Goal: Task Accomplishment & Management: Use online tool/utility

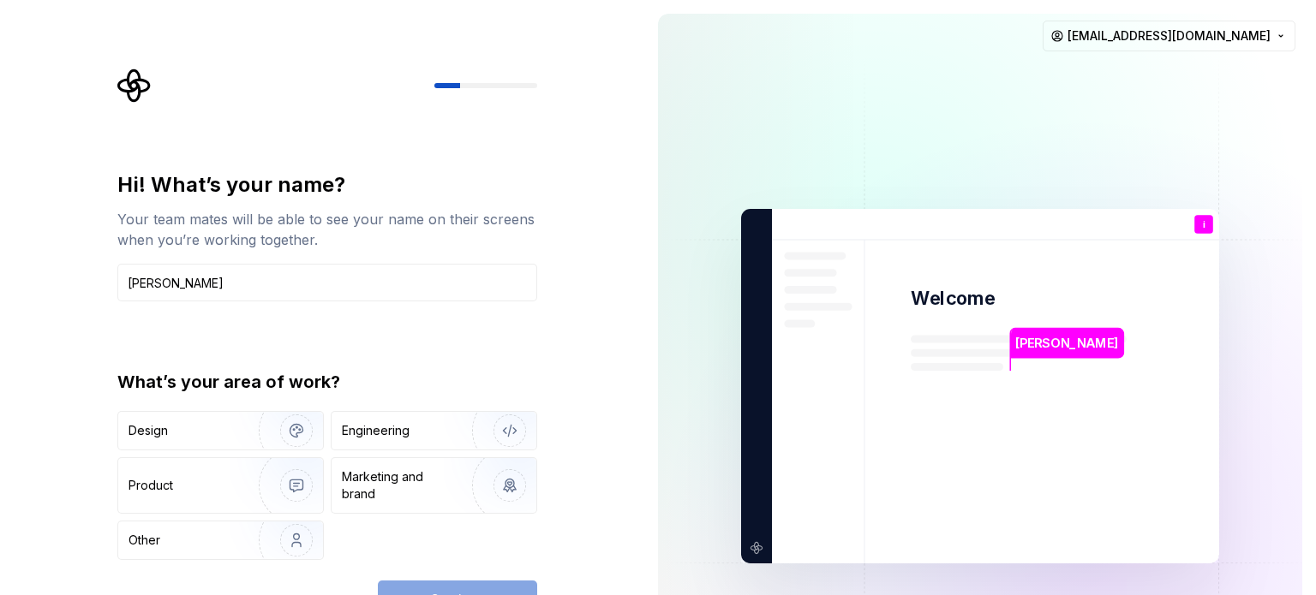
type input "[PERSON_NAME]"
type button "Design"
click at [390, 441] on div "Engineering" at bounding box center [434, 431] width 205 height 38
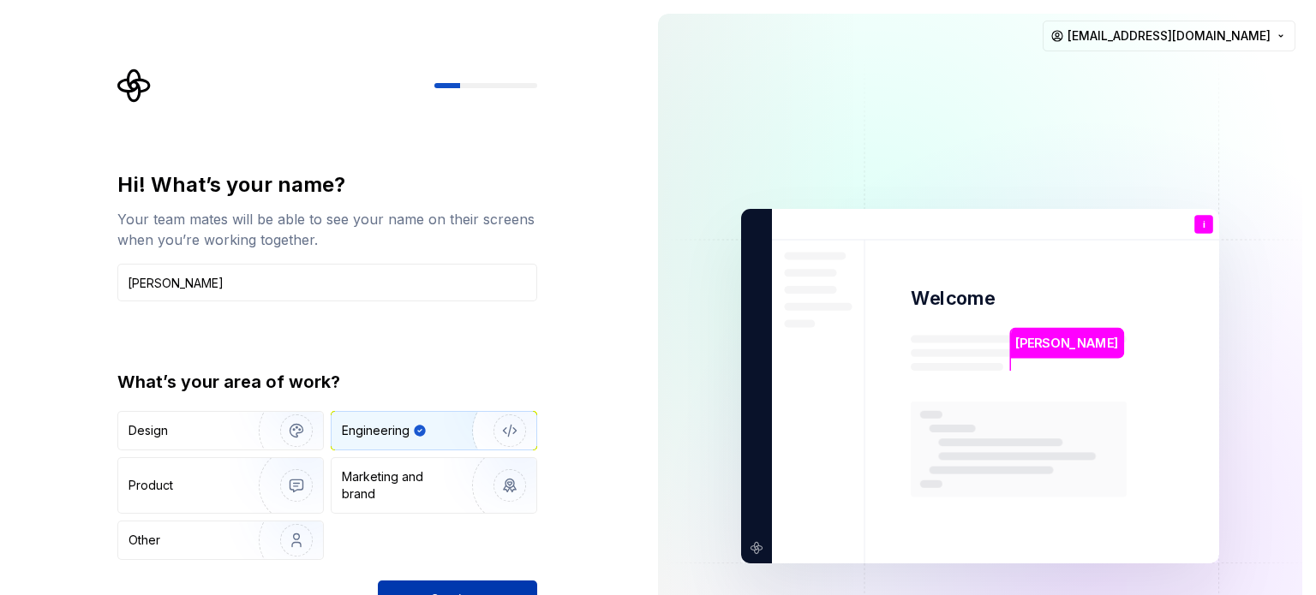
click at [505, 585] on button "Continue" at bounding box center [457, 600] width 159 height 38
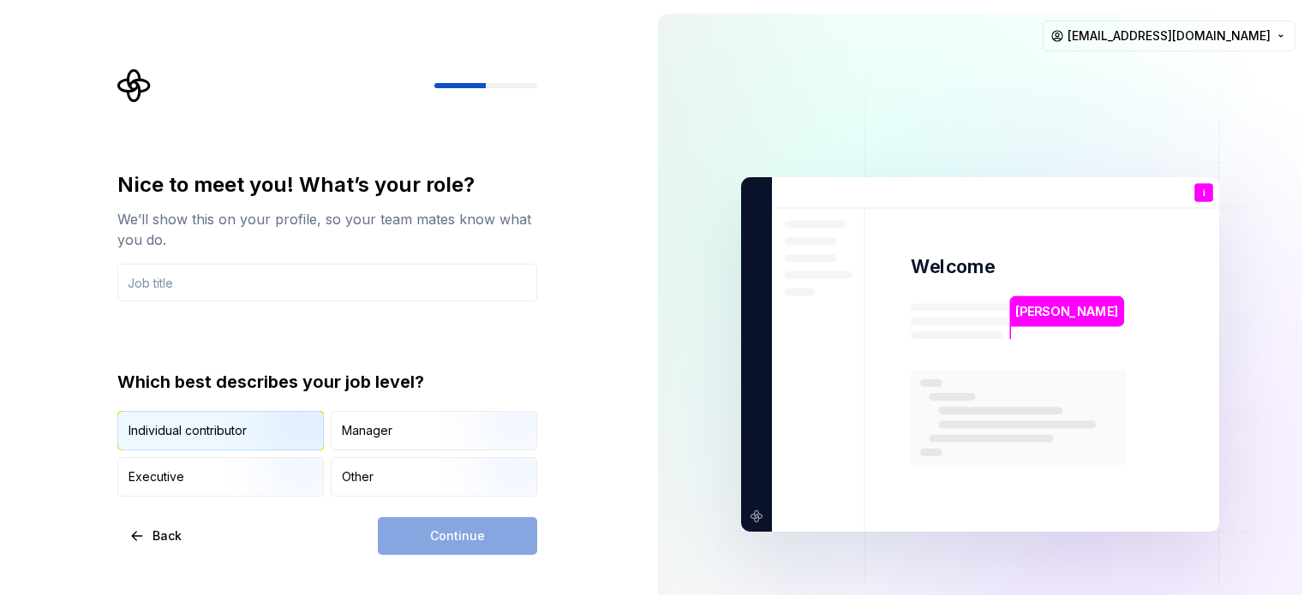
click at [262, 419] on img "button" at bounding box center [282, 452] width 110 height 115
click at [436, 543] on div "Continue" at bounding box center [457, 536] width 159 height 38
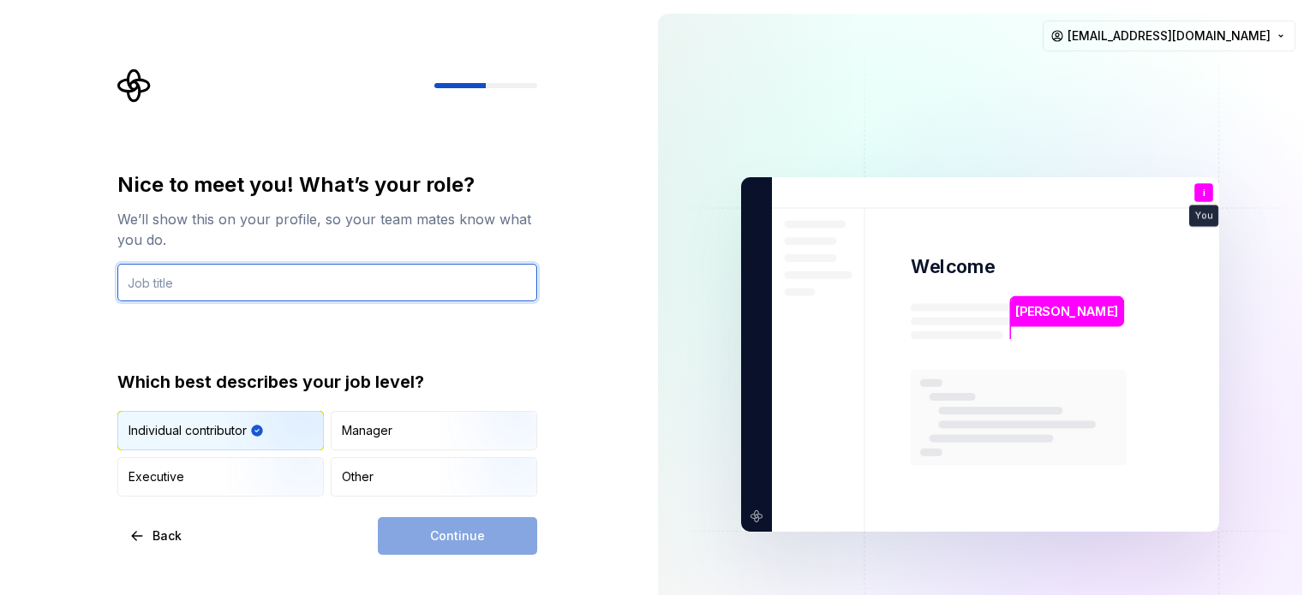
click at [305, 290] on input "text" at bounding box center [327, 283] width 420 height 38
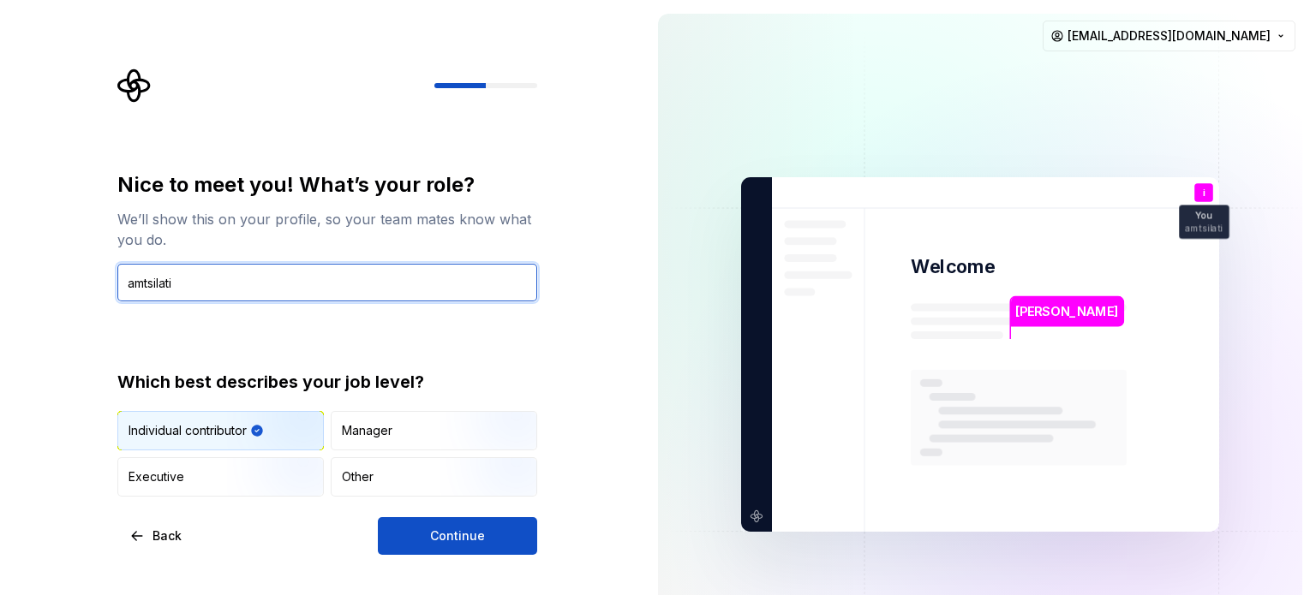
type input "amtsilati"
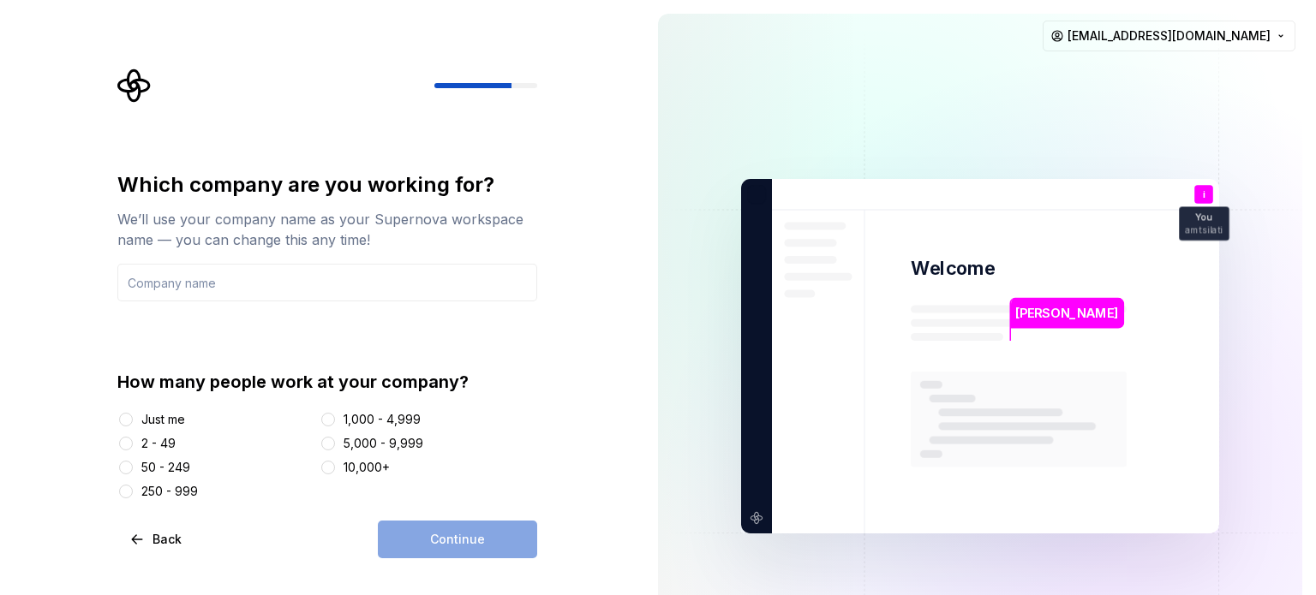
click at [172, 421] on div "Just me" at bounding box center [163, 419] width 44 height 17
click at [133, 421] on button "Just me" at bounding box center [126, 420] width 14 height 14
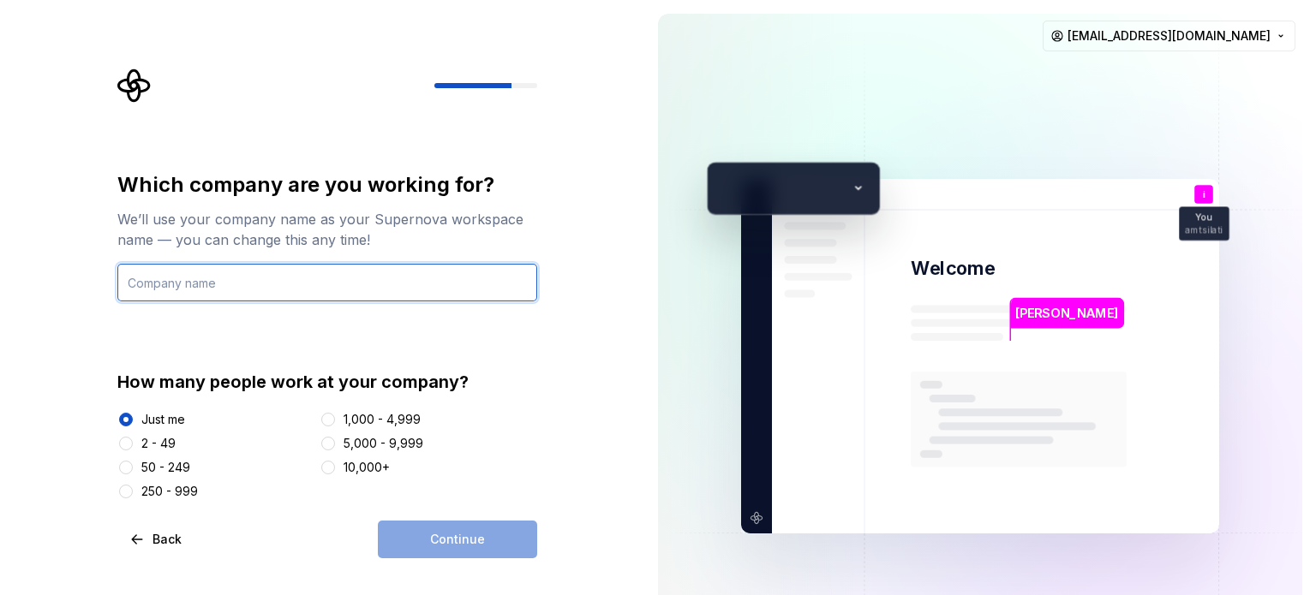
click at [308, 273] on input "text" at bounding box center [327, 283] width 420 height 38
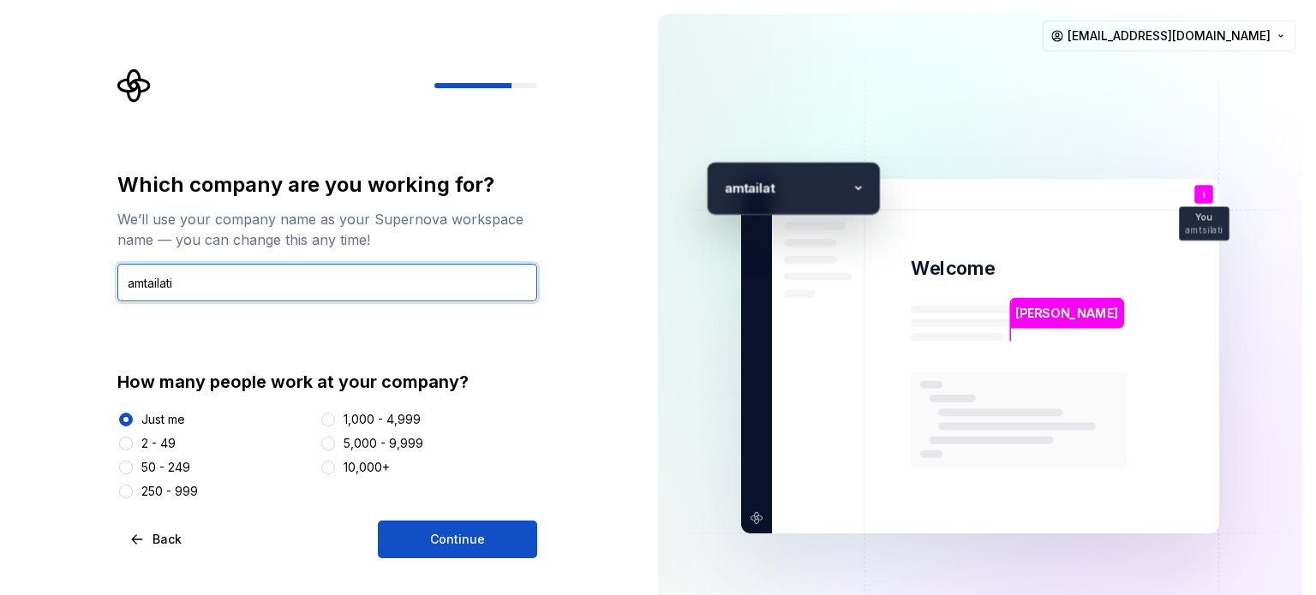
type input "amtailati"
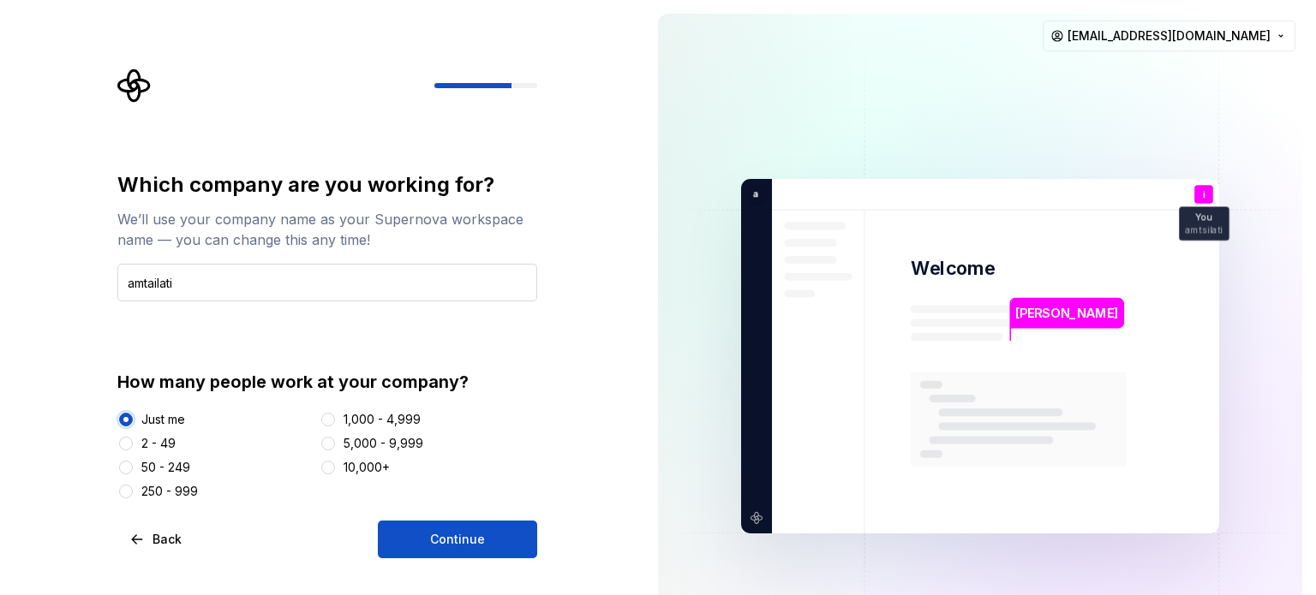
type button "Just me"
click at [378, 521] on button "Continue" at bounding box center [457, 540] width 159 height 38
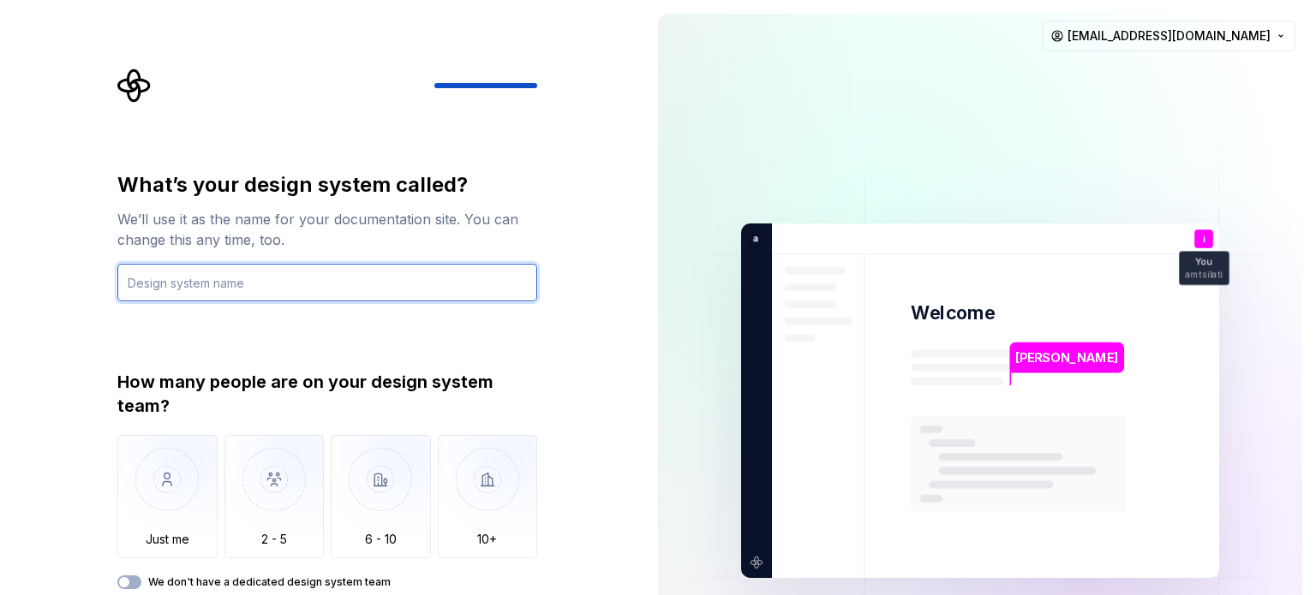
paste input "[URL][DOMAIN_NAME]"
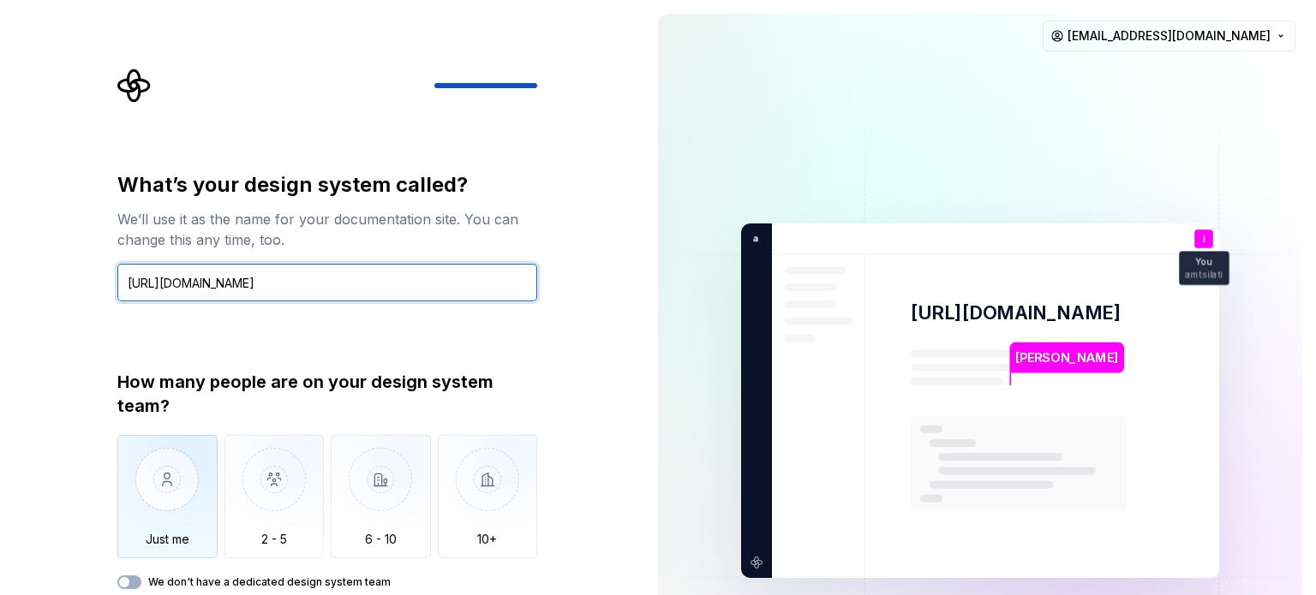
type input "[URL][DOMAIN_NAME]"
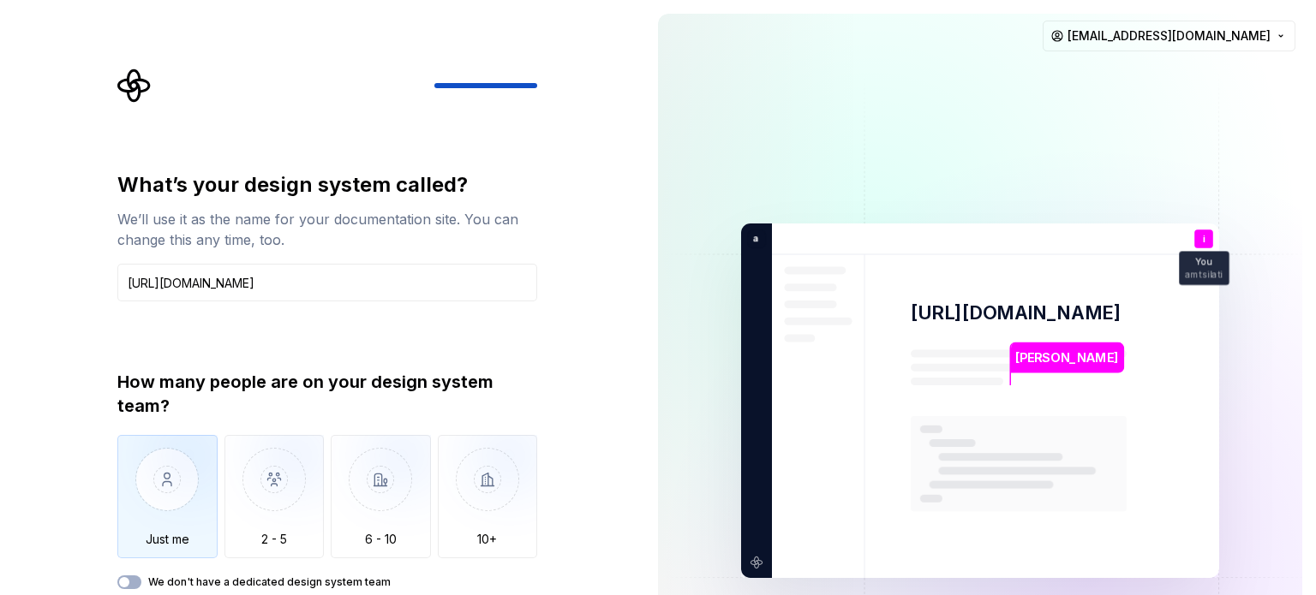
click at [147, 499] on img "button" at bounding box center [167, 492] width 100 height 115
type button "Only one person"
click at [188, 452] on img "button" at bounding box center [167, 492] width 100 height 115
click at [140, 577] on div "We don't have a dedicated design system team" at bounding box center [327, 583] width 420 height 14
click at [137, 579] on button "We don't have a dedicated design system team" at bounding box center [129, 583] width 24 height 14
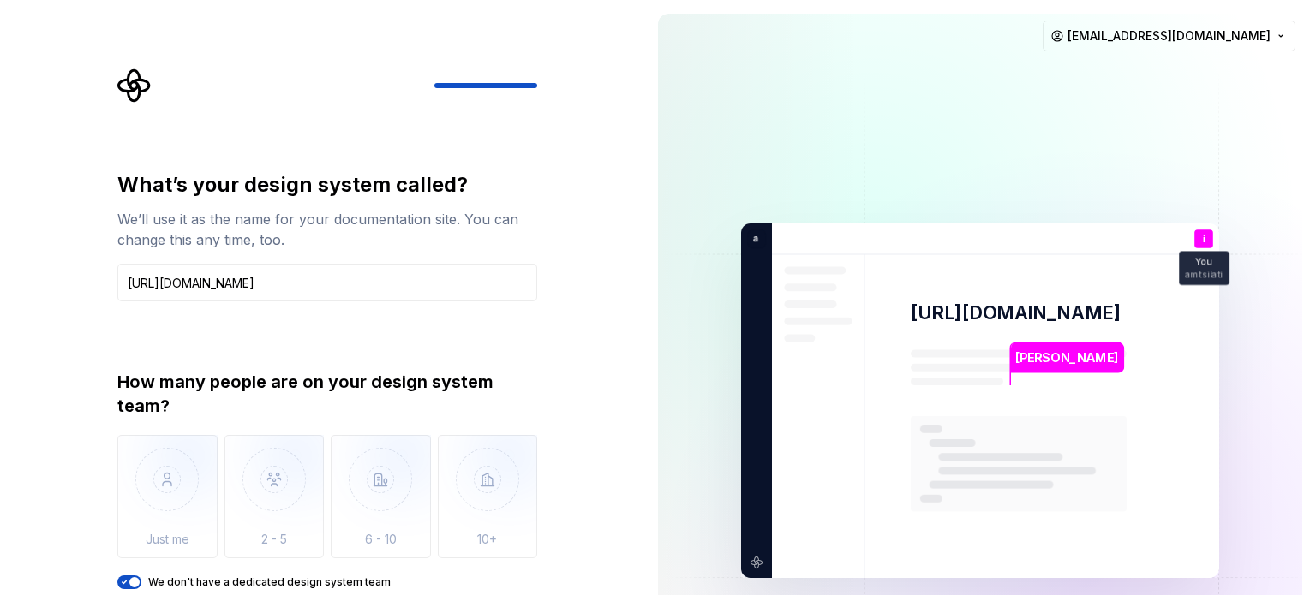
click at [137, 579] on span "button" at bounding box center [134, 582] width 10 height 10
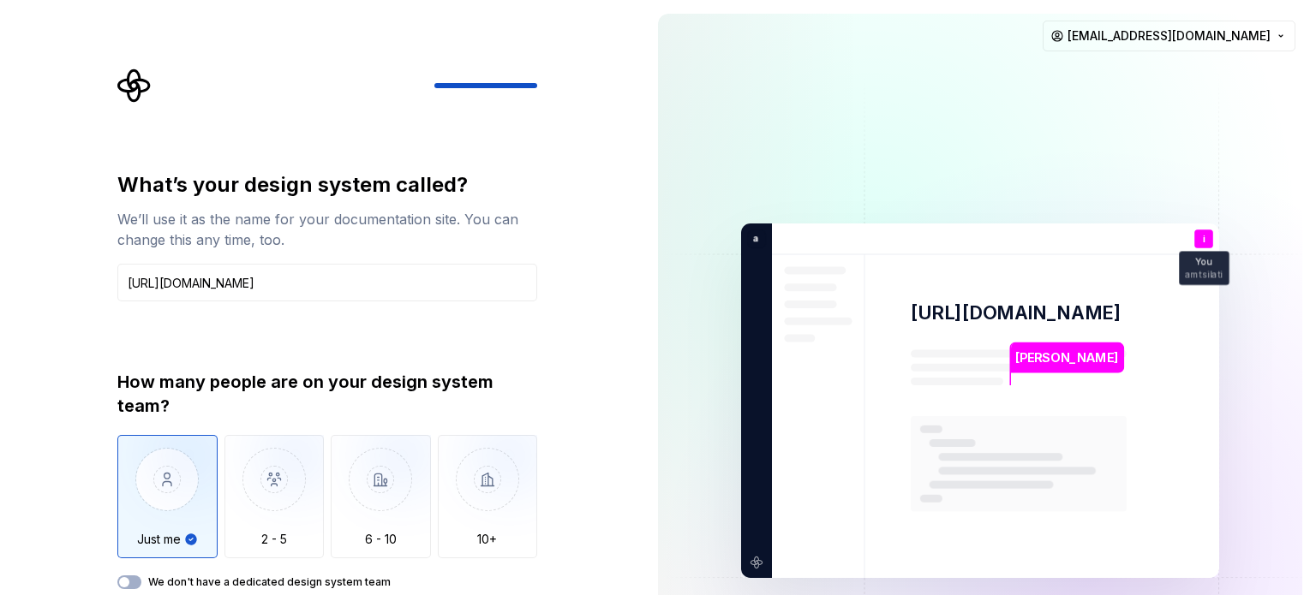
type button "on"
click at [117, 576] on button "We don't have a dedicated design system team" at bounding box center [129, 583] width 24 height 14
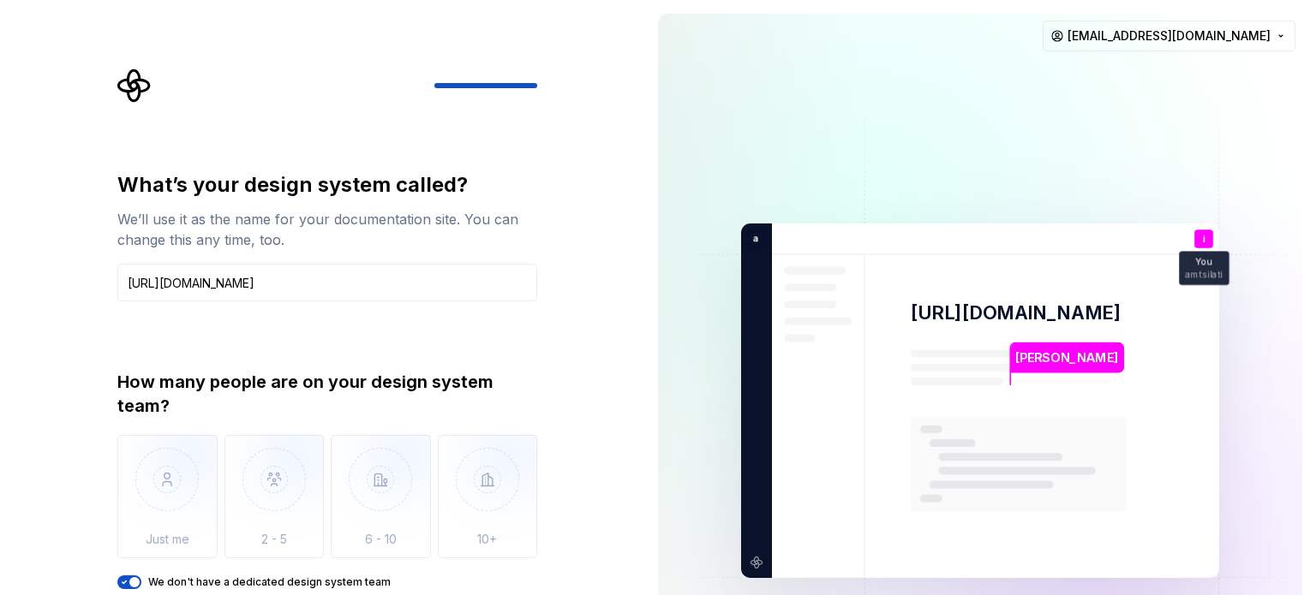
click at [117, 576] on button "We don't have a dedicated design system team" at bounding box center [129, 583] width 24 height 14
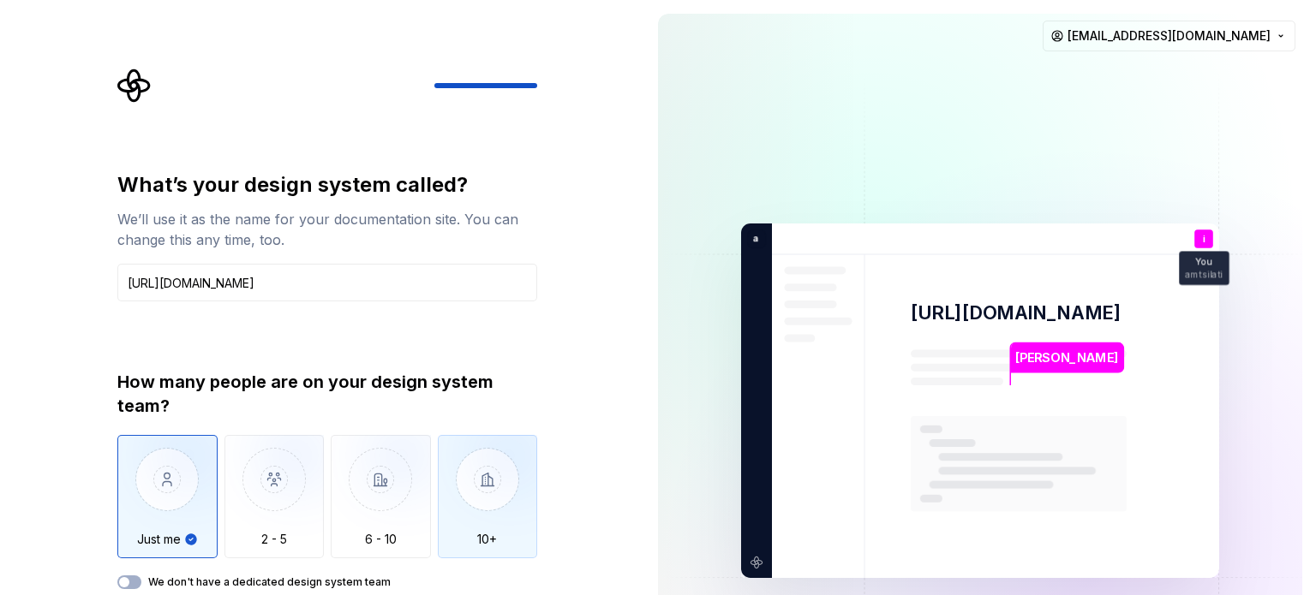
click at [117, 576] on button "We don't have a dedicated design system team" at bounding box center [129, 583] width 24 height 14
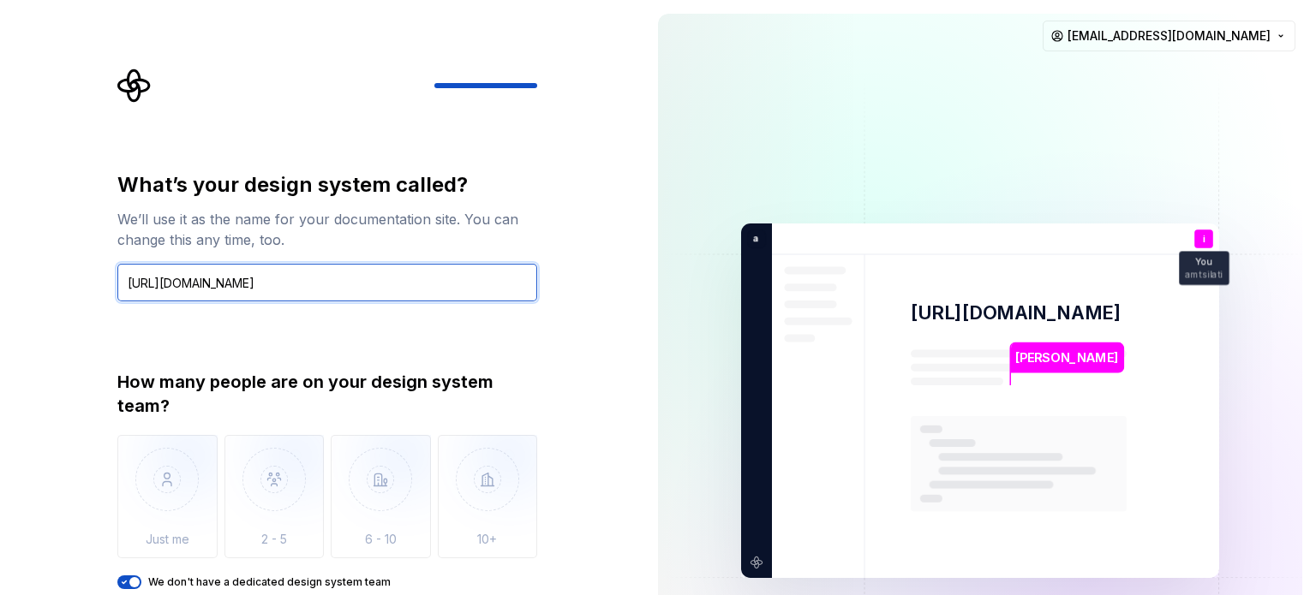
click at [353, 295] on input "[URL][DOMAIN_NAME]" at bounding box center [327, 283] width 420 height 38
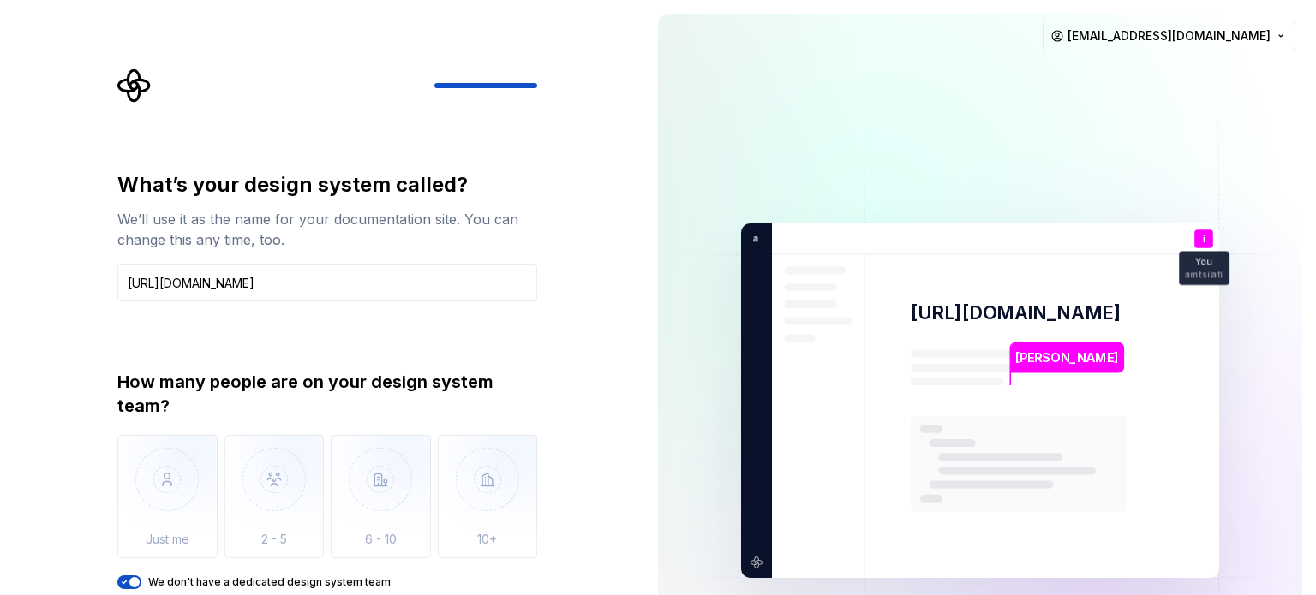
click at [136, 578] on span "button" at bounding box center [134, 582] width 10 height 10
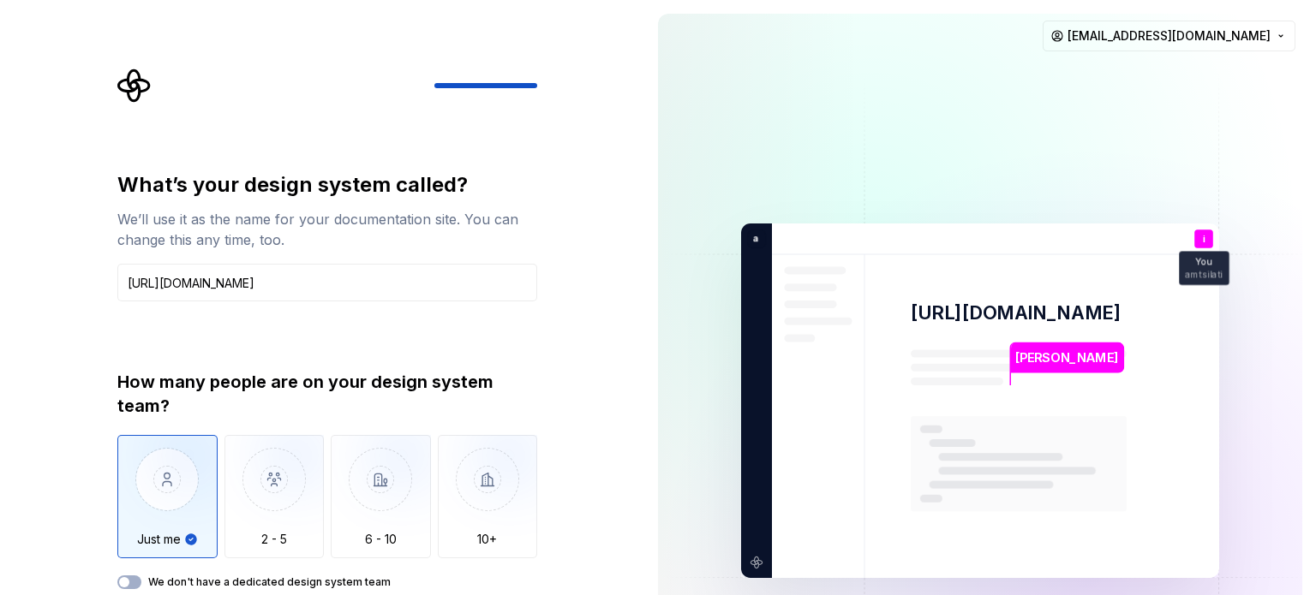
click at [177, 521] on img "button" at bounding box center [167, 492] width 100 height 115
click at [518, 95] on div at bounding box center [327, 86] width 420 height 34
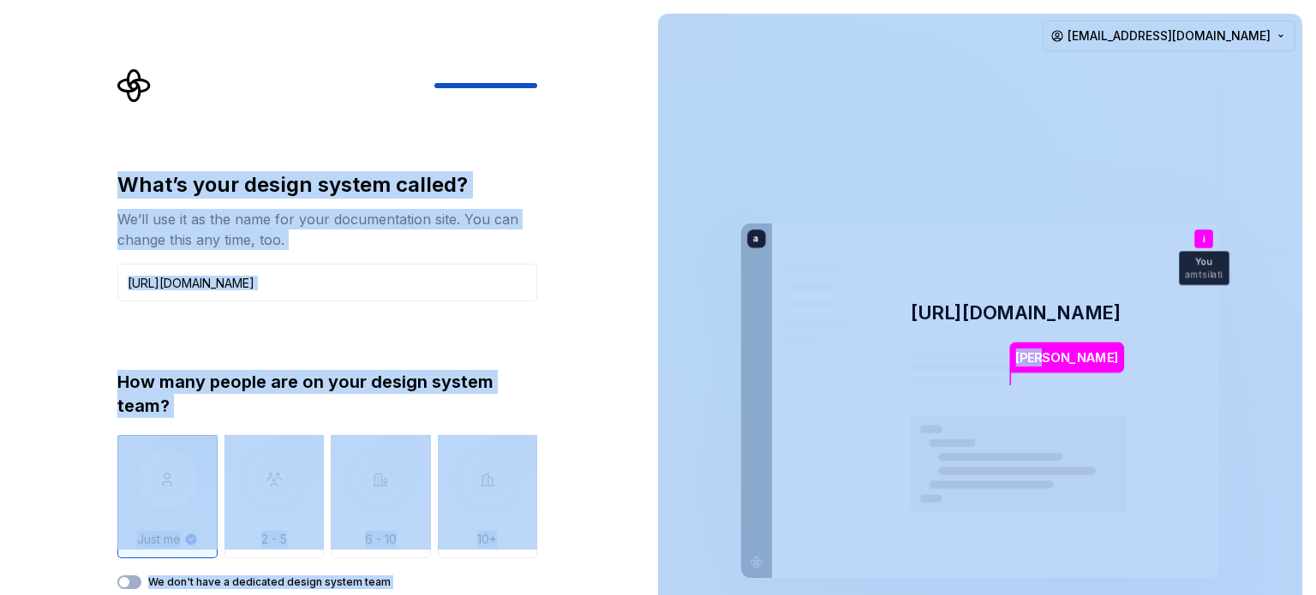
drag, startPoint x: 518, startPoint y: 95, endPoint x: 906, endPoint y: 339, distance: 457.8
click at [906, 339] on div "What’s your design system called? We’ll use it as the name for your documentati…" at bounding box center [658, 401] width 1316 height 802
click at [642, 350] on div "What’s your design system called? We’ll use it as the name for your documentati…" at bounding box center [322, 401] width 644 height 802
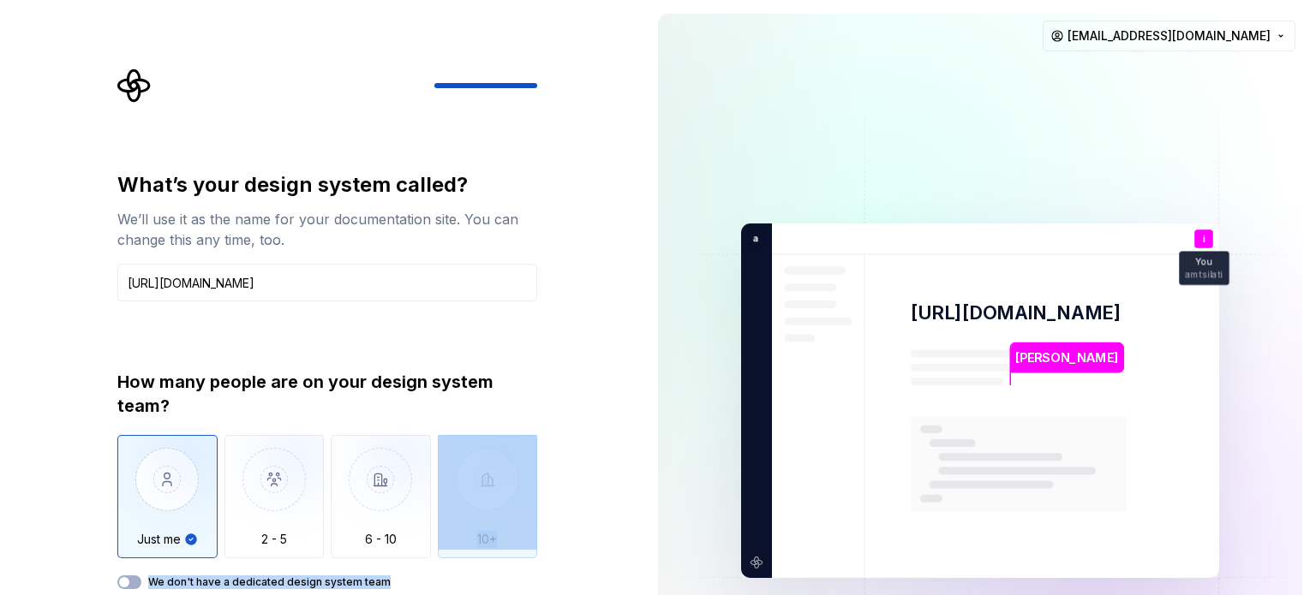
drag, startPoint x: 438, startPoint y: 585, endPoint x: 487, endPoint y: 496, distance: 101.6
click at [487, 496] on div "How many people are on your design system team? Just me 2 - 5 6 - 10 10+ We don…" at bounding box center [327, 479] width 420 height 219
click at [263, 504] on img "button" at bounding box center [274, 492] width 100 height 115
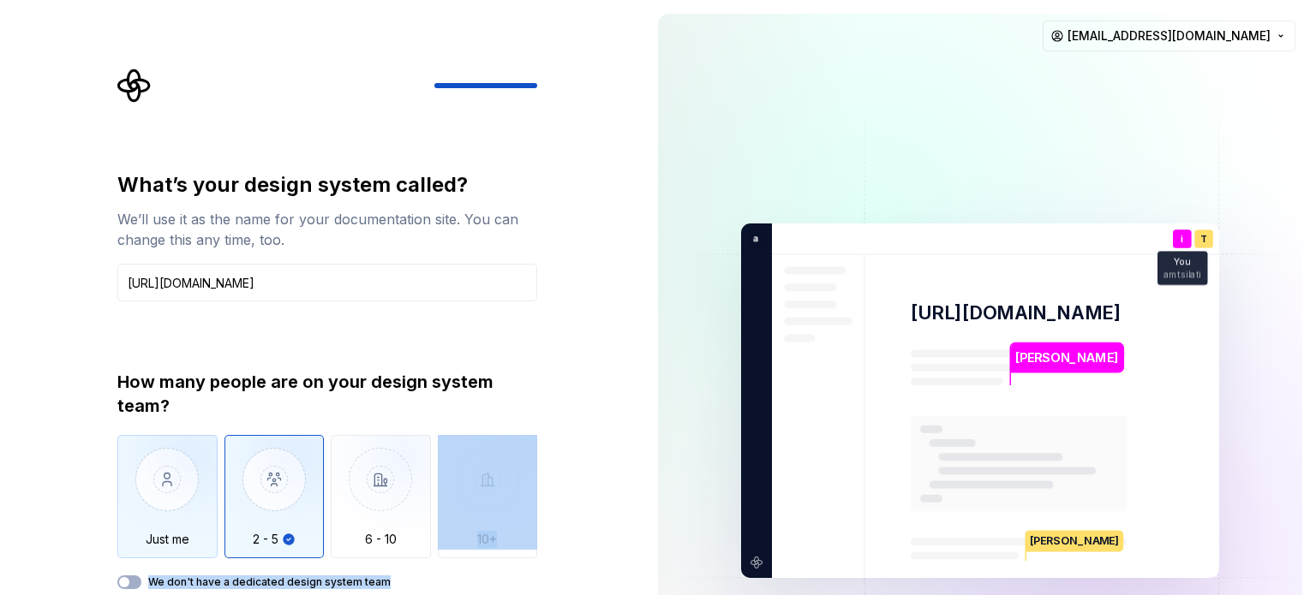
click at [182, 511] on img "button" at bounding box center [167, 492] width 100 height 115
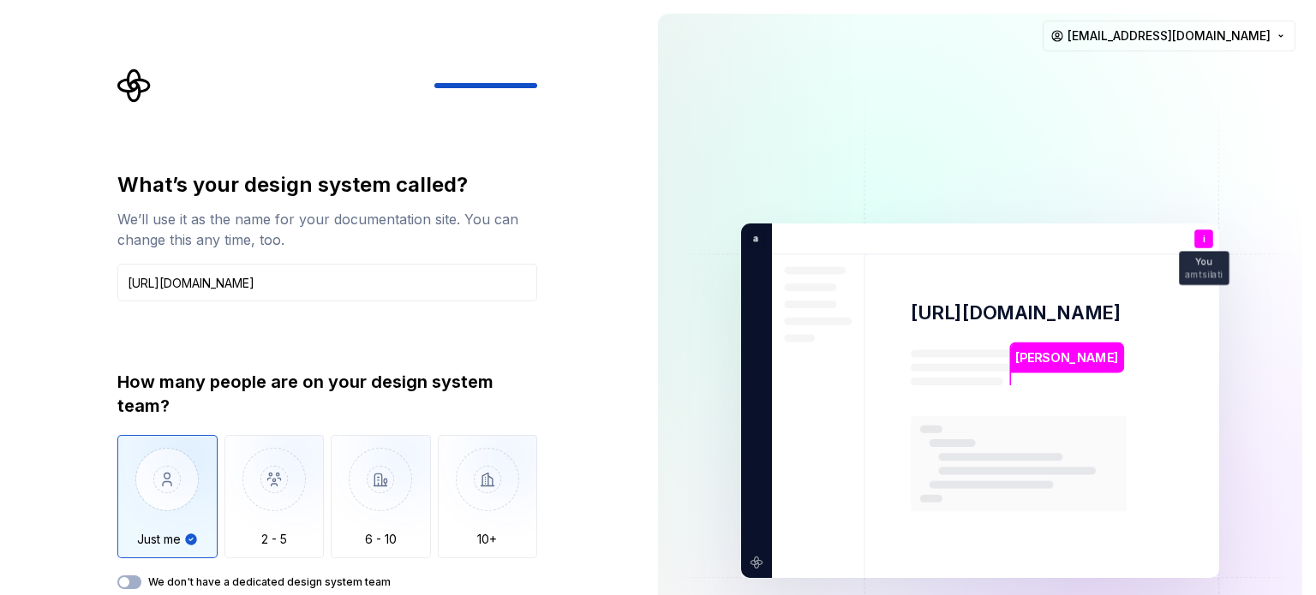
click at [482, 325] on div "What’s your design system called? We’ll use it as the name for your documentati…" at bounding box center [327, 380] width 420 height 418
click at [1253, 39] on html "What’s your design system called? We’ll use it as the name for your documentati…" at bounding box center [658, 297] width 1316 height 595
click at [806, 148] on html "What’s your design system called? We’ll use it as the name for your documentati…" at bounding box center [658, 297] width 1316 height 595
click at [517, 84] on div at bounding box center [537, 85] width 206 height 5
drag, startPoint x: 517, startPoint y: 84, endPoint x: 428, endPoint y: 163, distance: 119.6
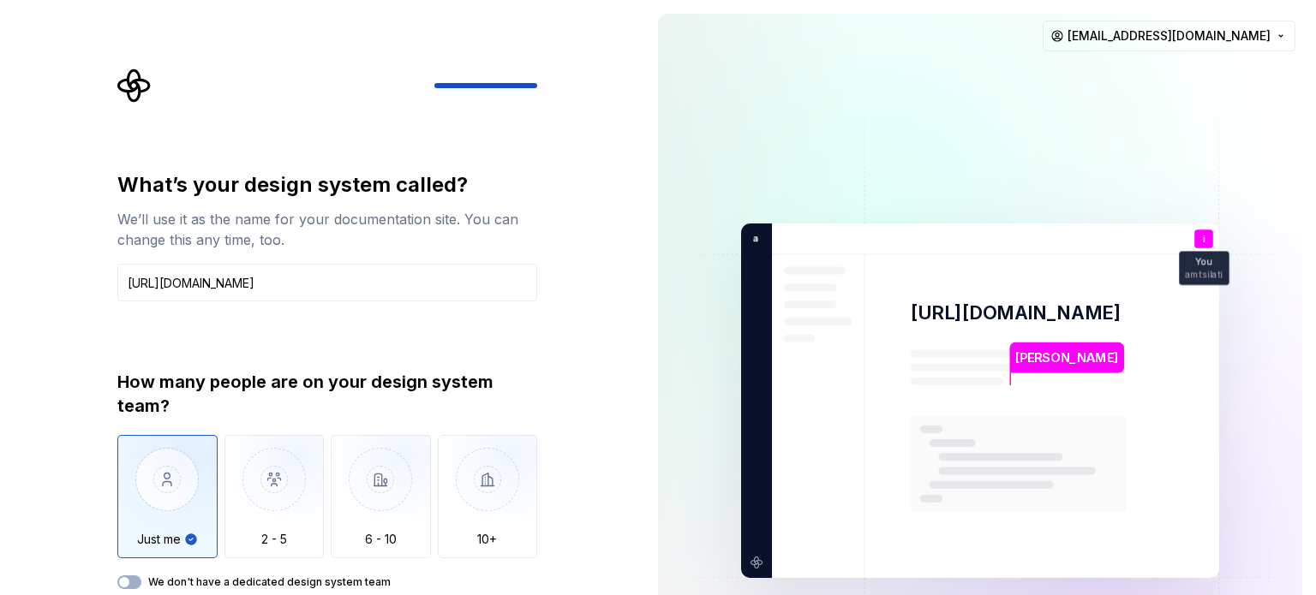
click at [428, 163] on div "What’s your design system called? We’ll use it as the name for your documentati…" at bounding box center [332, 358] width 451 height 579
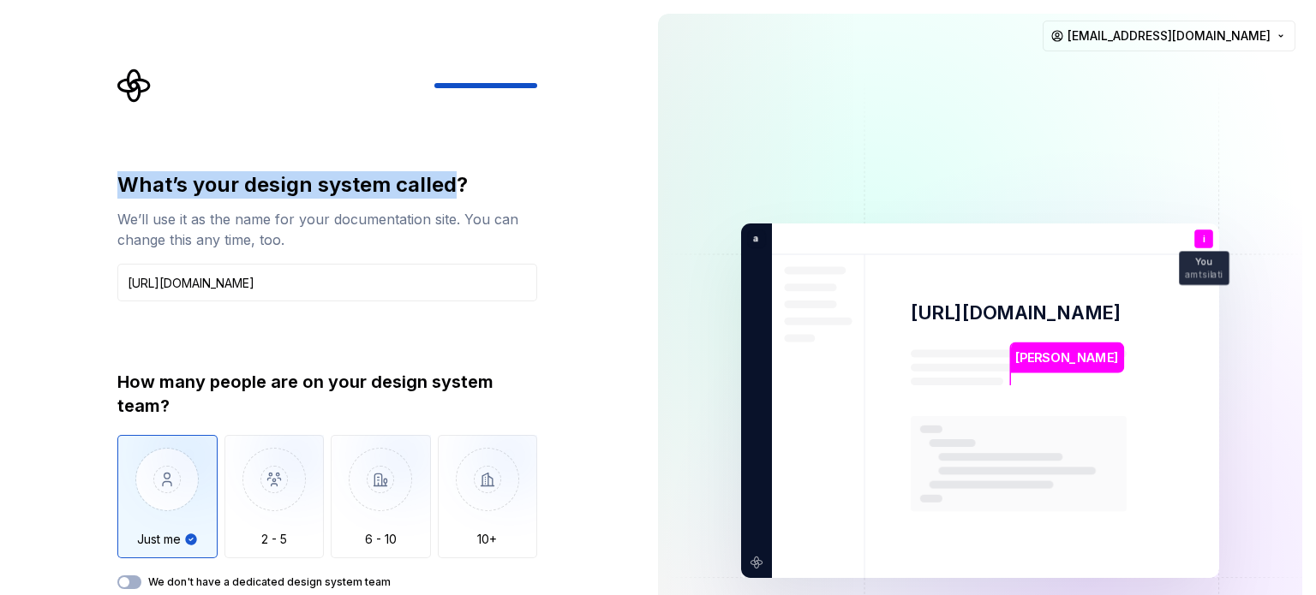
click at [428, 163] on div "What’s your design system called? We’ll use it as the name for your documentati…" at bounding box center [332, 358] width 451 height 579
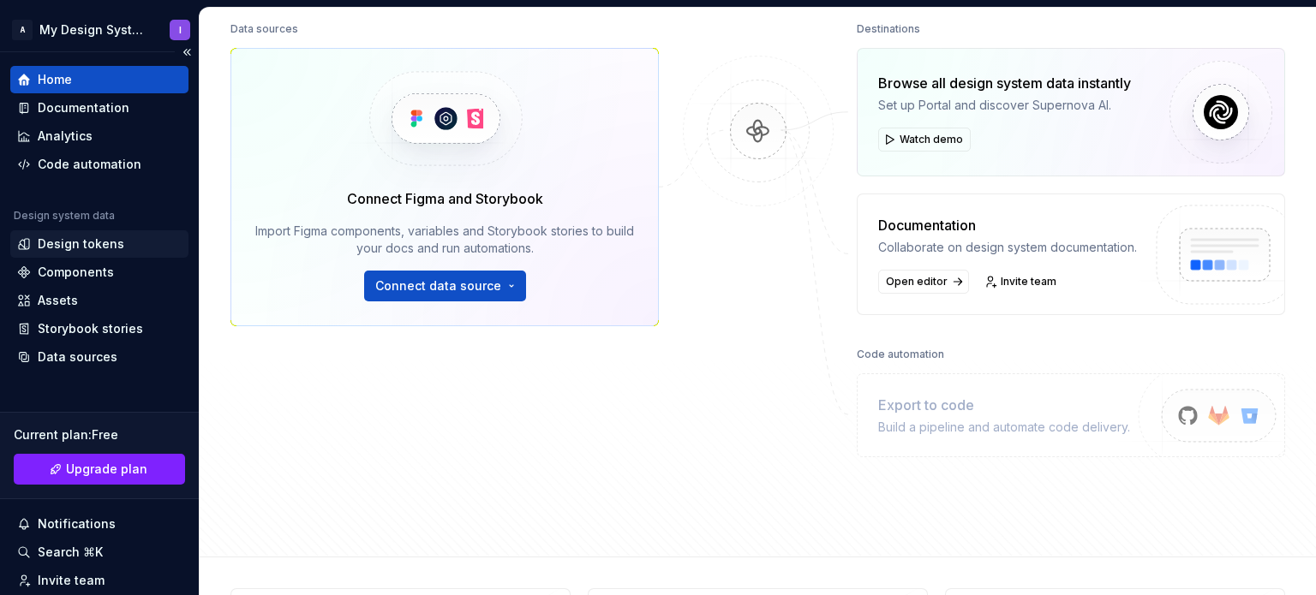
click at [103, 237] on div "Design tokens" at bounding box center [81, 244] width 87 height 17
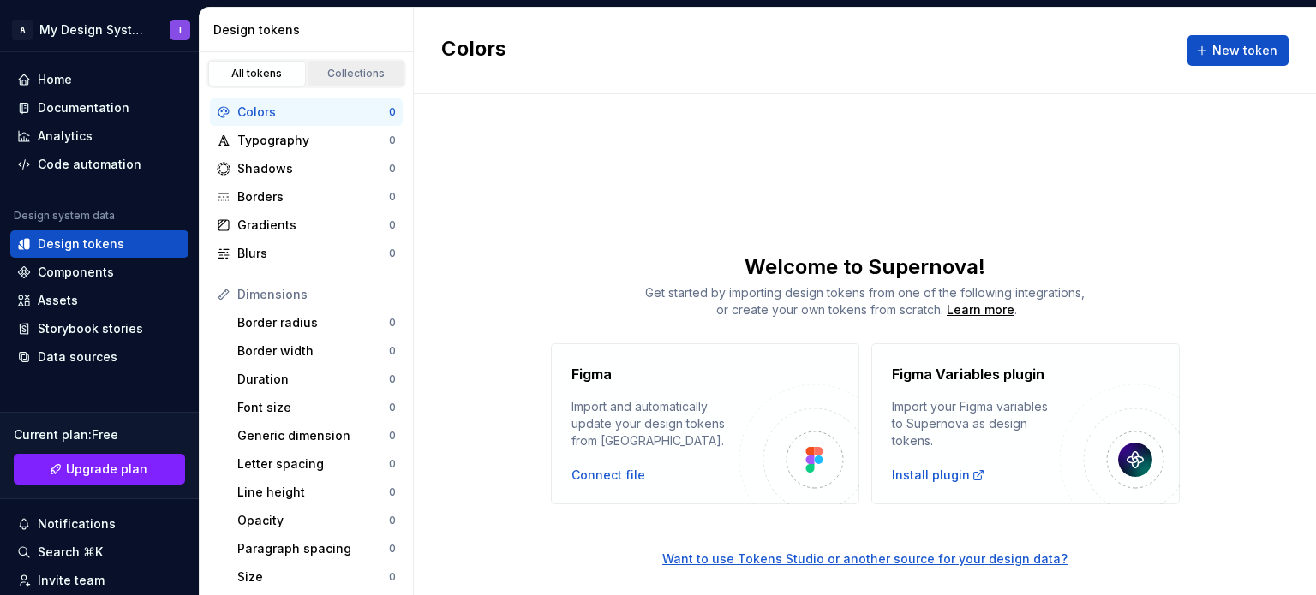
click at [356, 75] on div "Collections" at bounding box center [357, 74] width 86 height 14
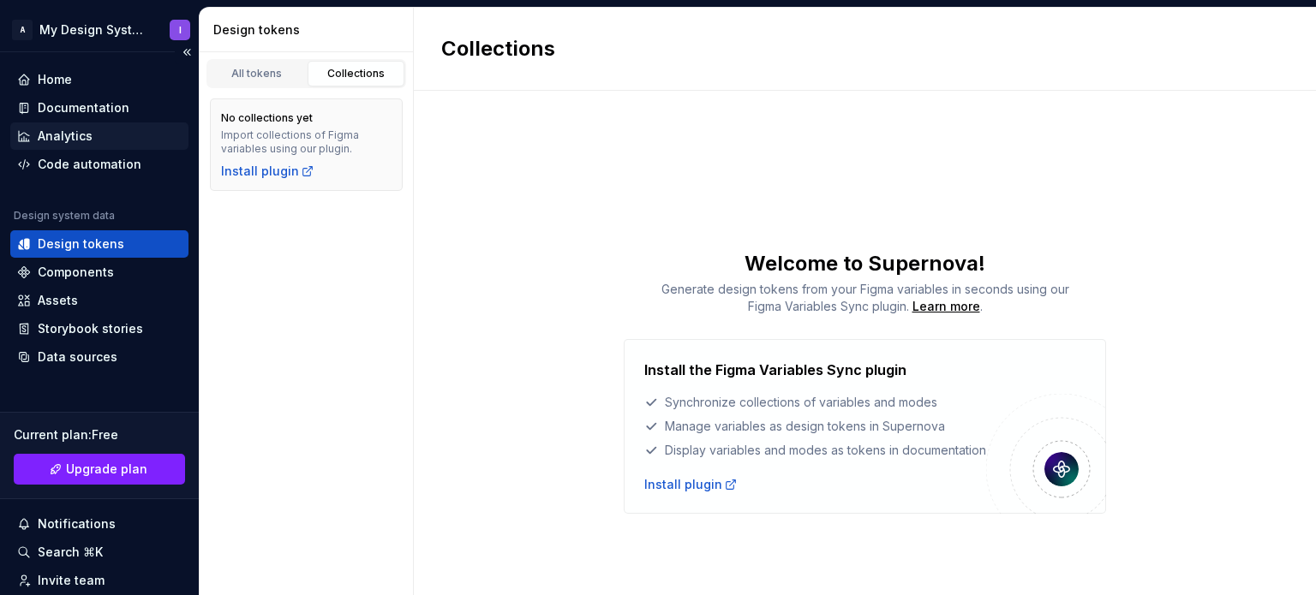
click at [71, 137] on div "Analytics" at bounding box center [65, 136] width 55 height 17
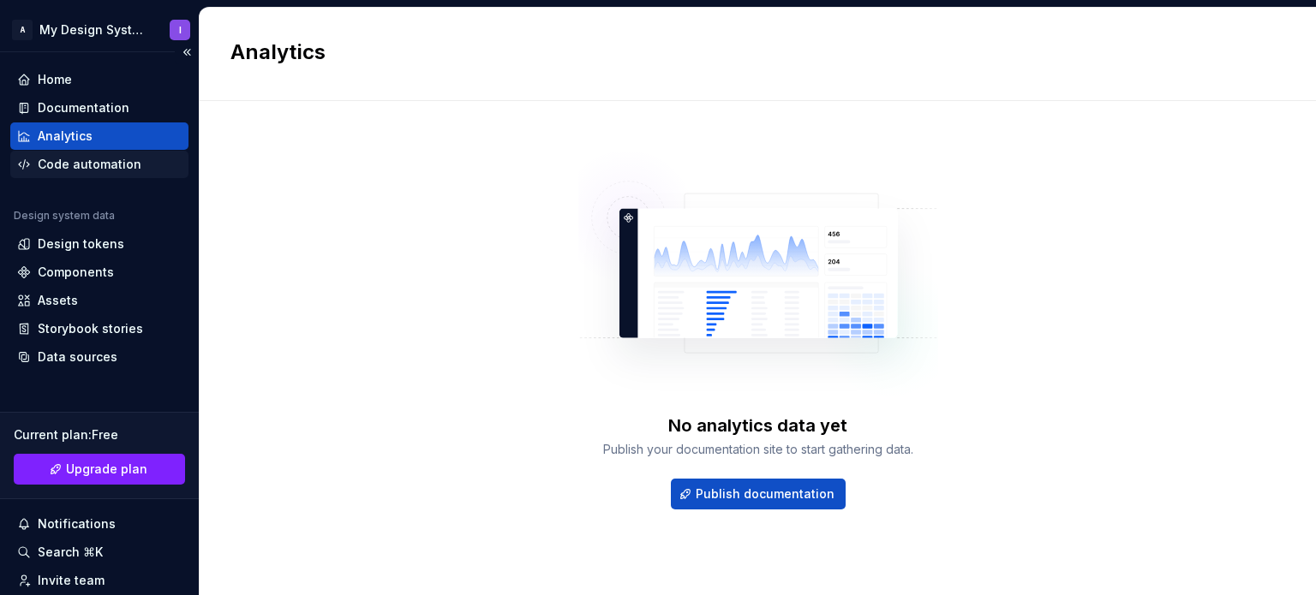
click at [68, 166] on div "Code automation" at bounding box center [90, 164] width 104 height 17
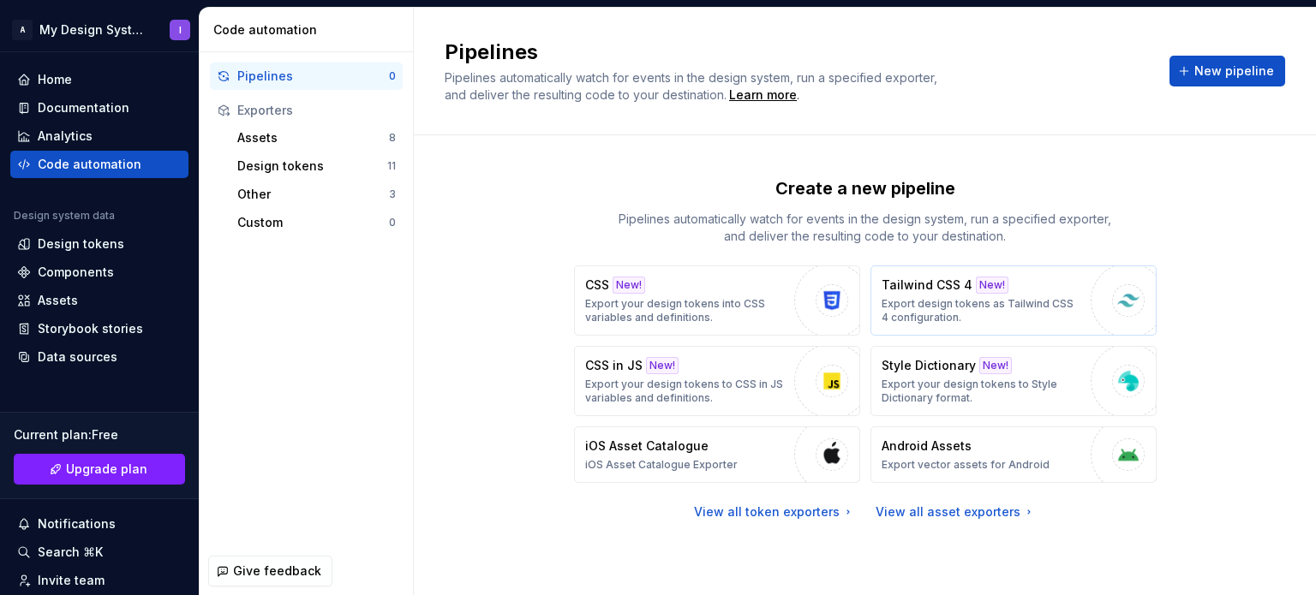
click at [963, 279] on p "Tailwind CSS 4" at bounding box center [927, 285] width 91 height 17
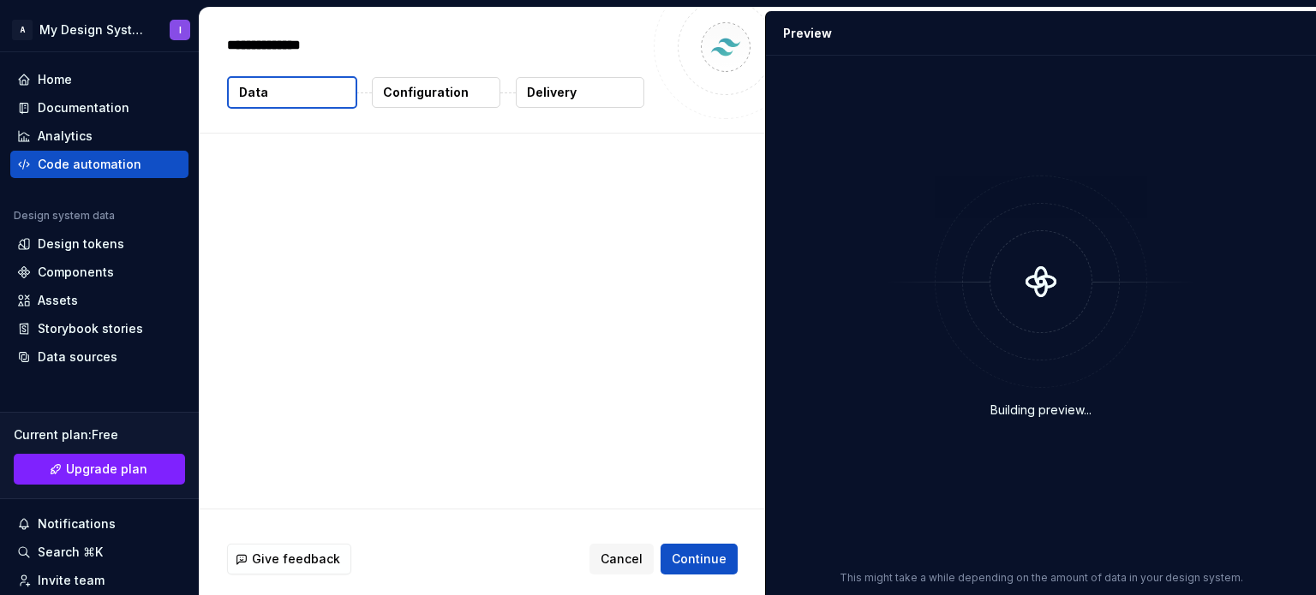
type textarea "*"
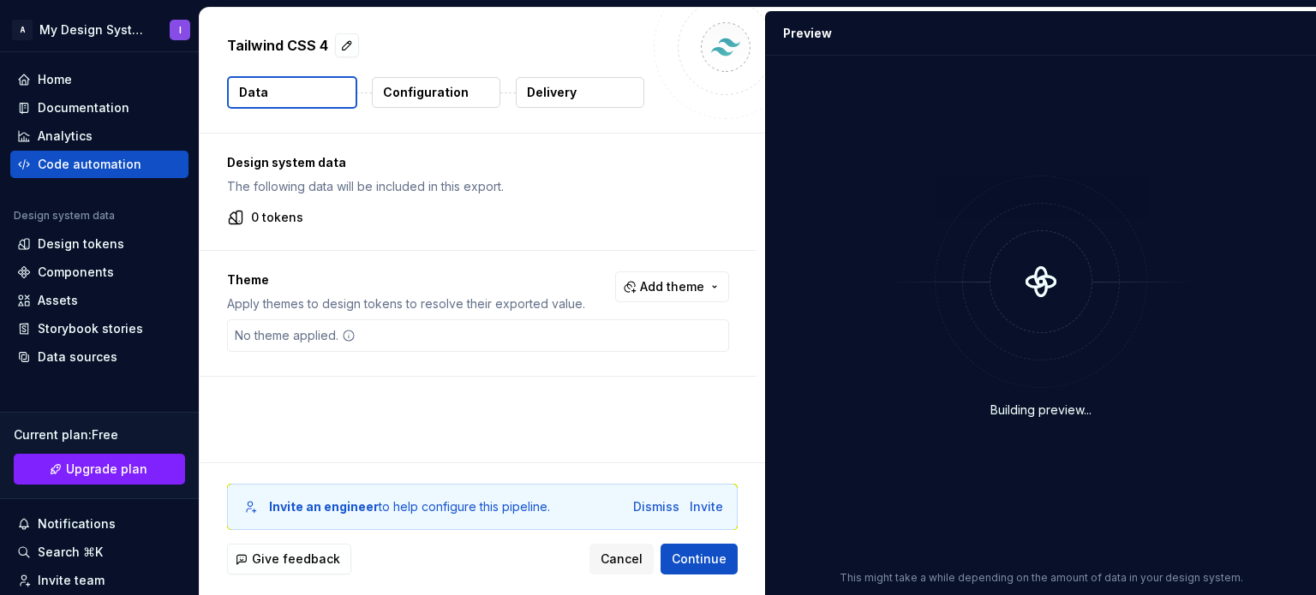
click at [419, 88] on p "Configuration" at bounding box center [426, 92] width 86 height 17
